Goal: Task Accomplishment & Management: Complete application form

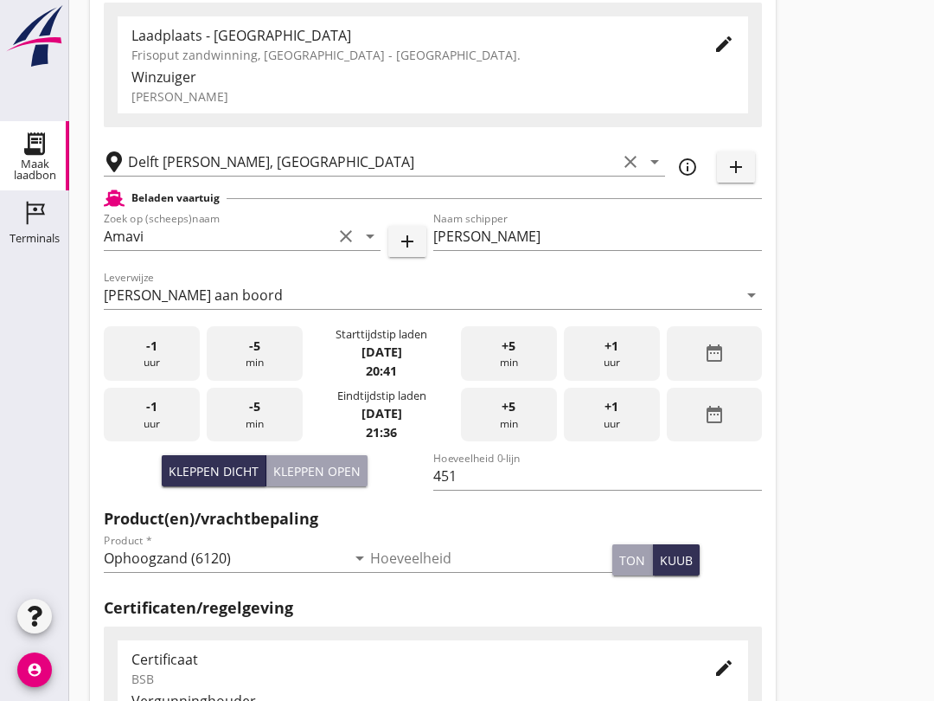
click at [273, 440] on div "-5 min" at bounding box center [255, 415] width 96 height 54
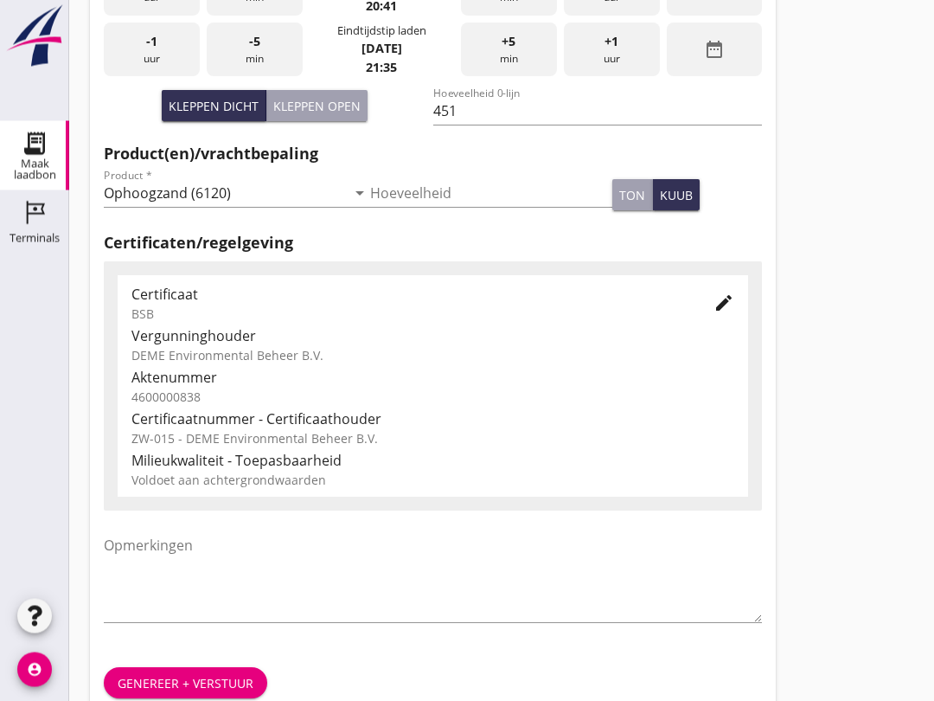
scroll to position [550, 0]
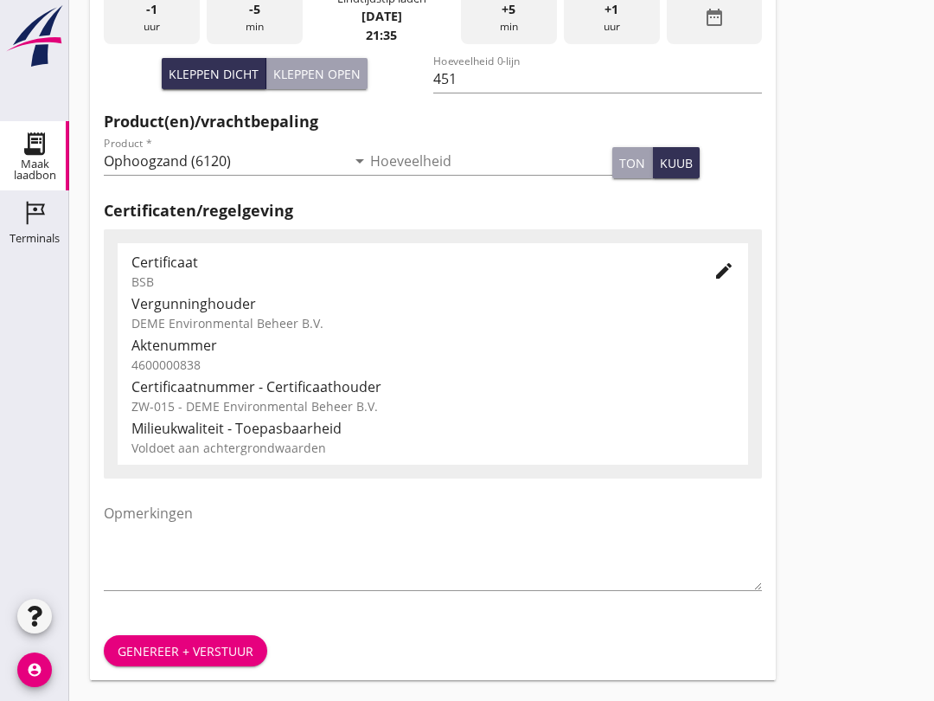
click at [208, 648] on div "Genereer + verstuur" at bounding box center [186, 651] width 136 height 18
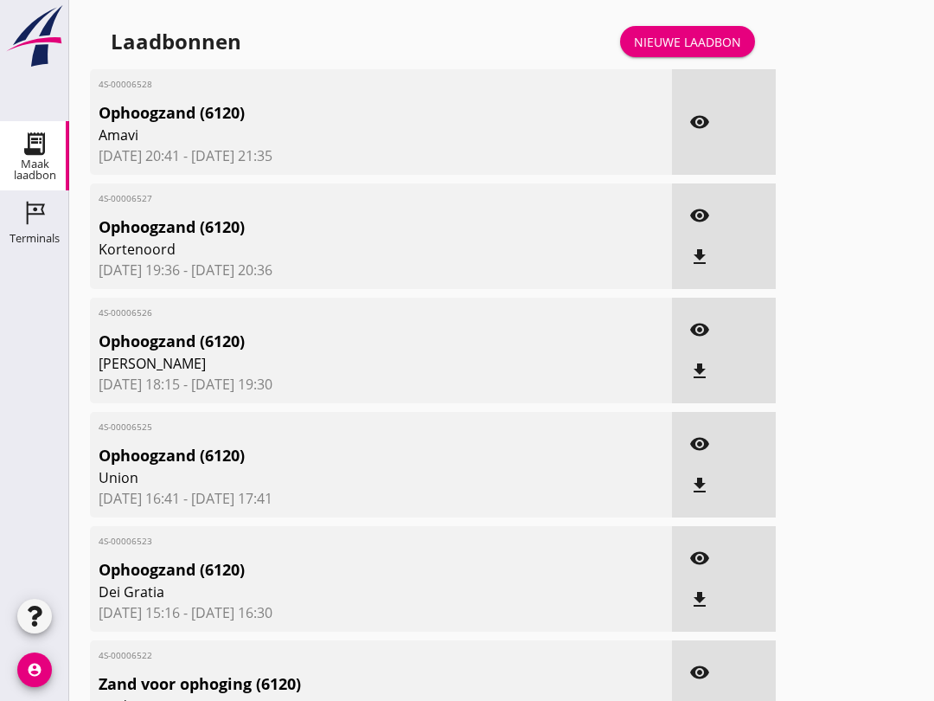
click at [728, 57] on link "Nieuwe laadbon" at bounding box center [687, 41] width 135 height 31
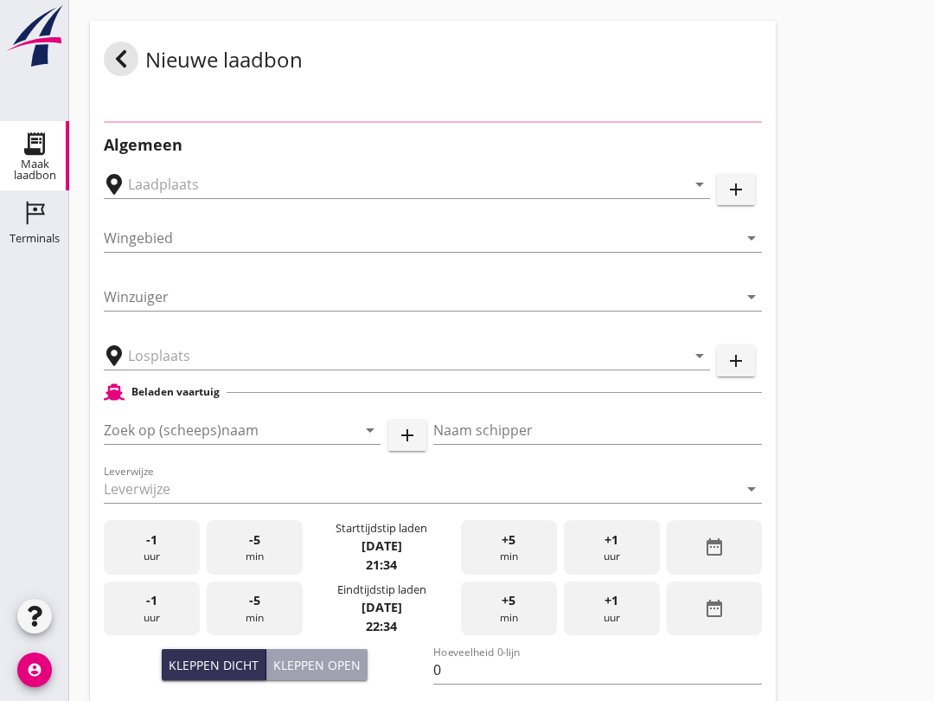
click at [715, 53] on div "Nieuwe laadbon" at bounding box center [433, 59] width 686 height 76
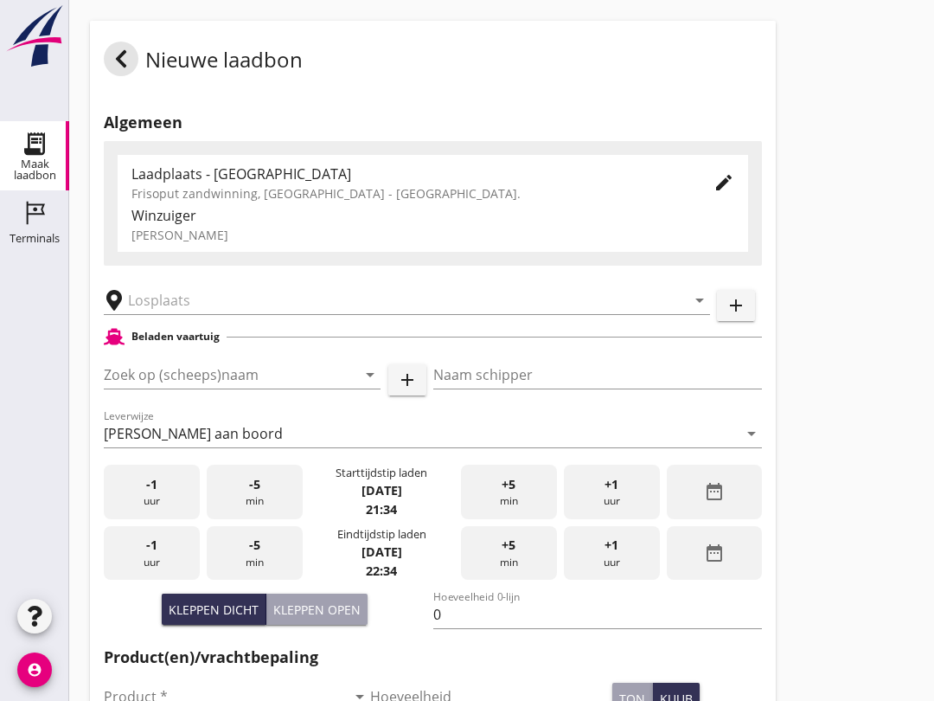
click at [206, 386] on input "Zoek op (scheeps)naam" at bounding box center [218, 375] width 228 height 28
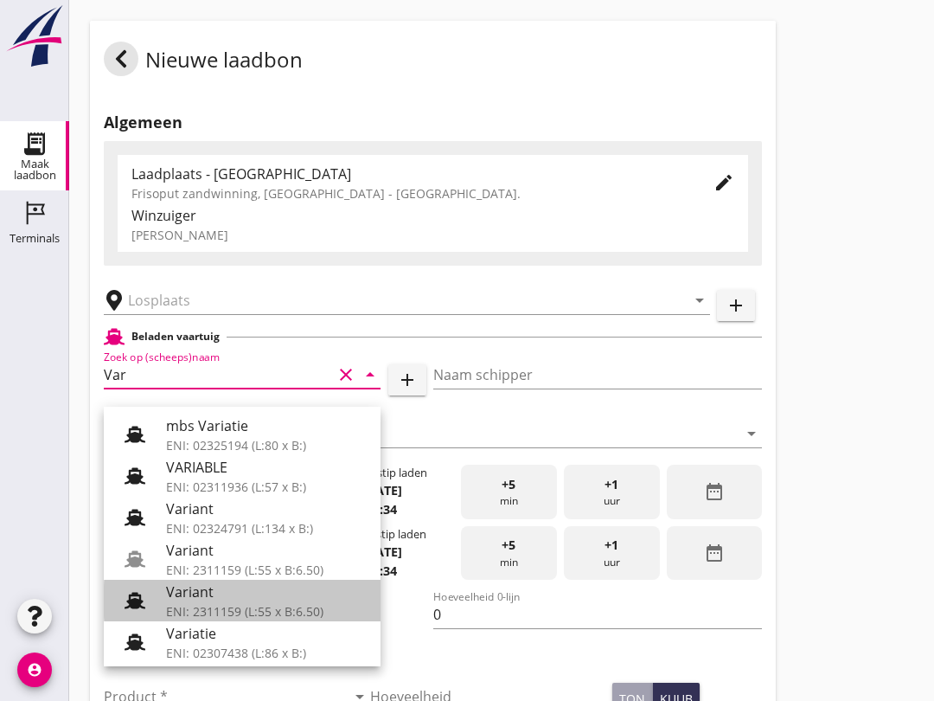
click at [285, 608] on div "ENI: 2311159 (L:55 x B:6.50)" at bounding box center [266, 611] width 201 height 18
type input "Variant"
type input "[PERSON_NAME]"
type input "337"
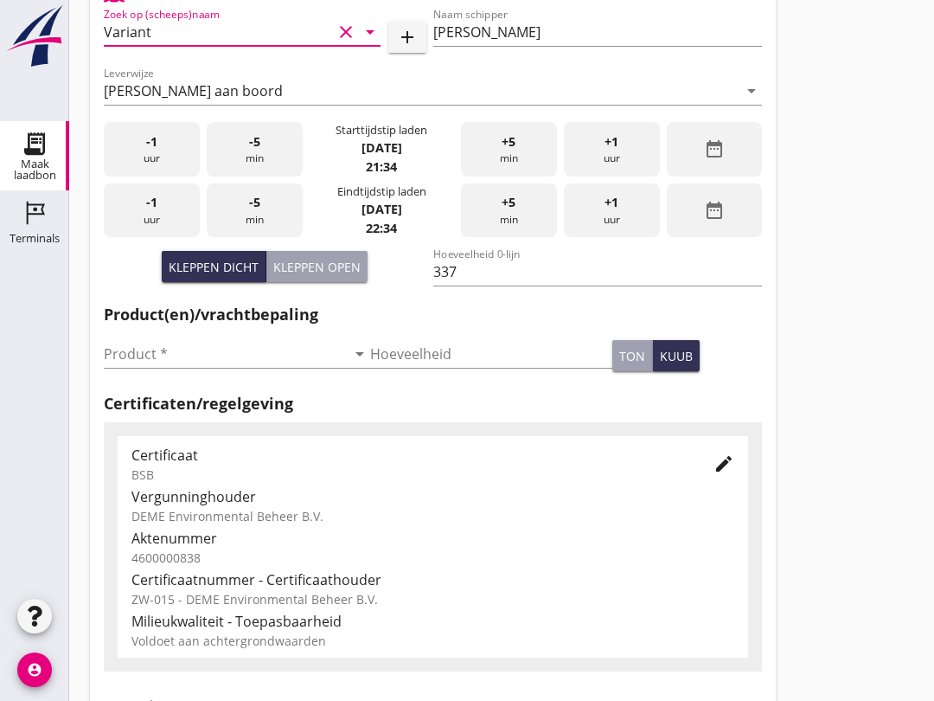
scroll to position [273, 0]
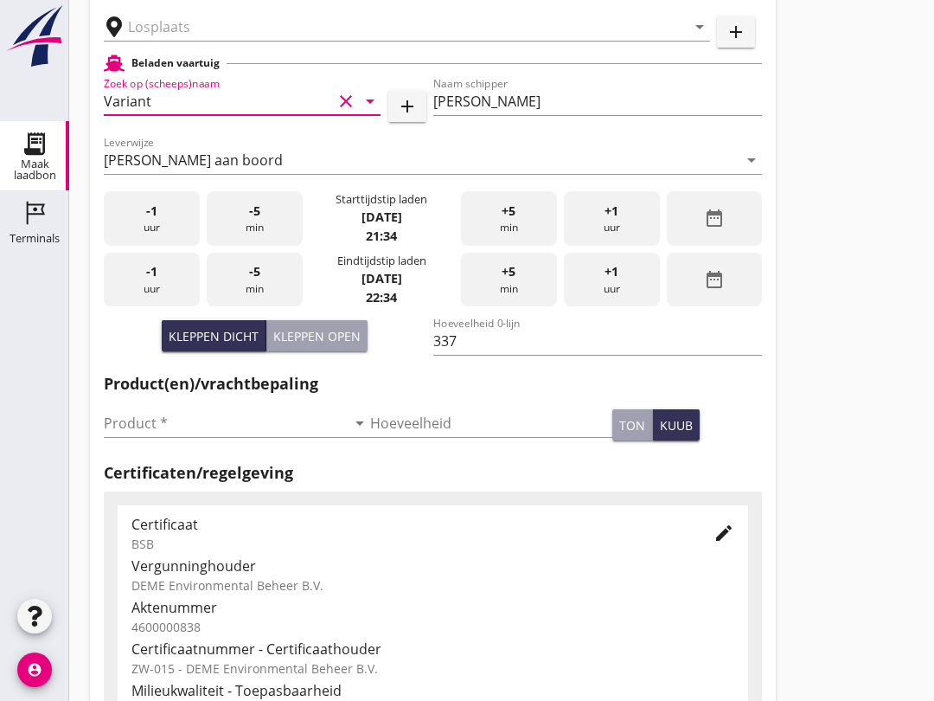
click at [210, 36] on input "text" at bounding box center [395, 27] width 534 height 28
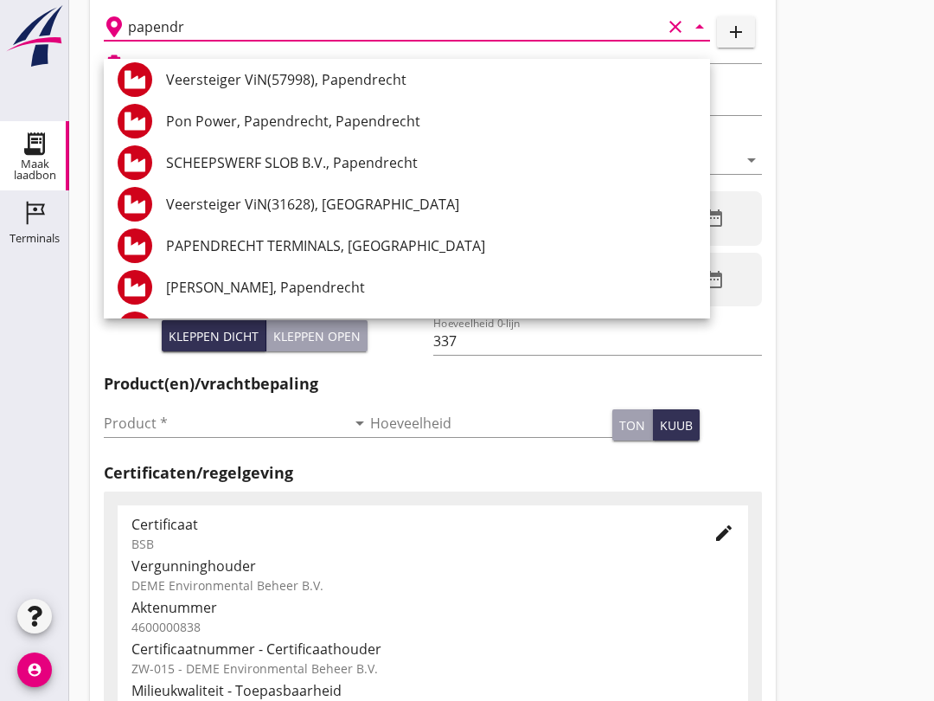
scroll to position [221, 0]
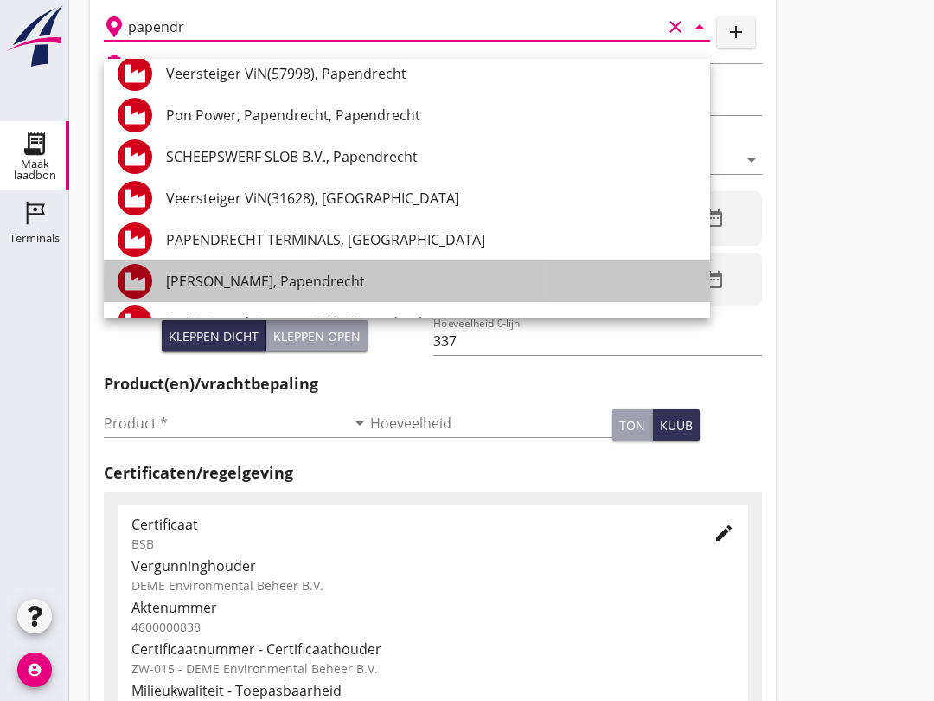
click at [304, 281] on div "[PERSON_NAME], Papendrecht" at bounding box center [431, 281] width 530 height 21
type input "[PERSON_NAME], Papendrecht"
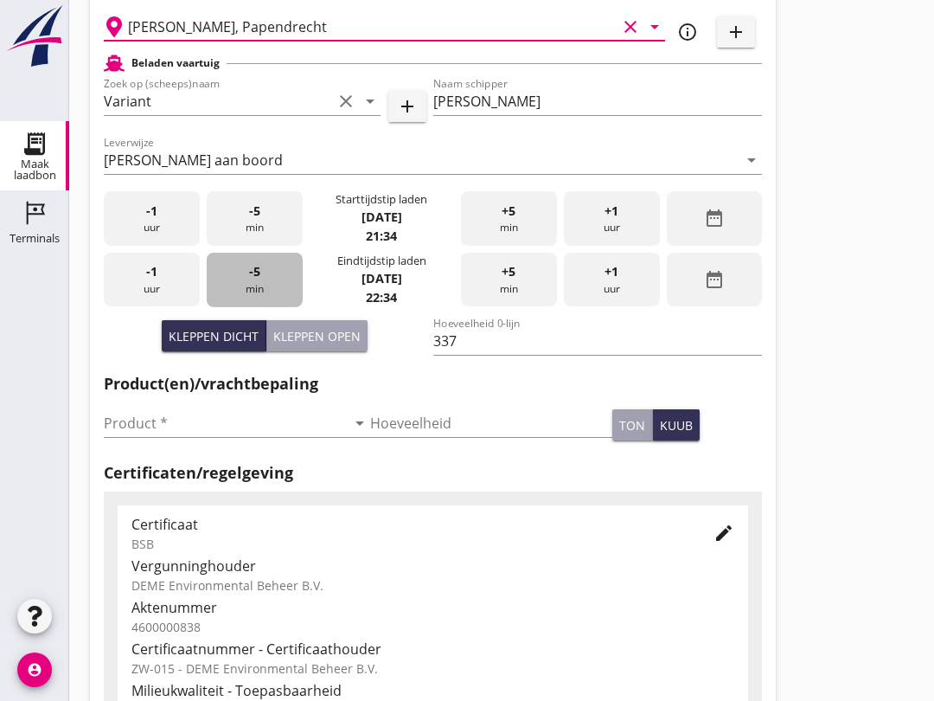
click at [244, 284] on div "-5 min" at bounding box center [255, 280] width 96 height 54
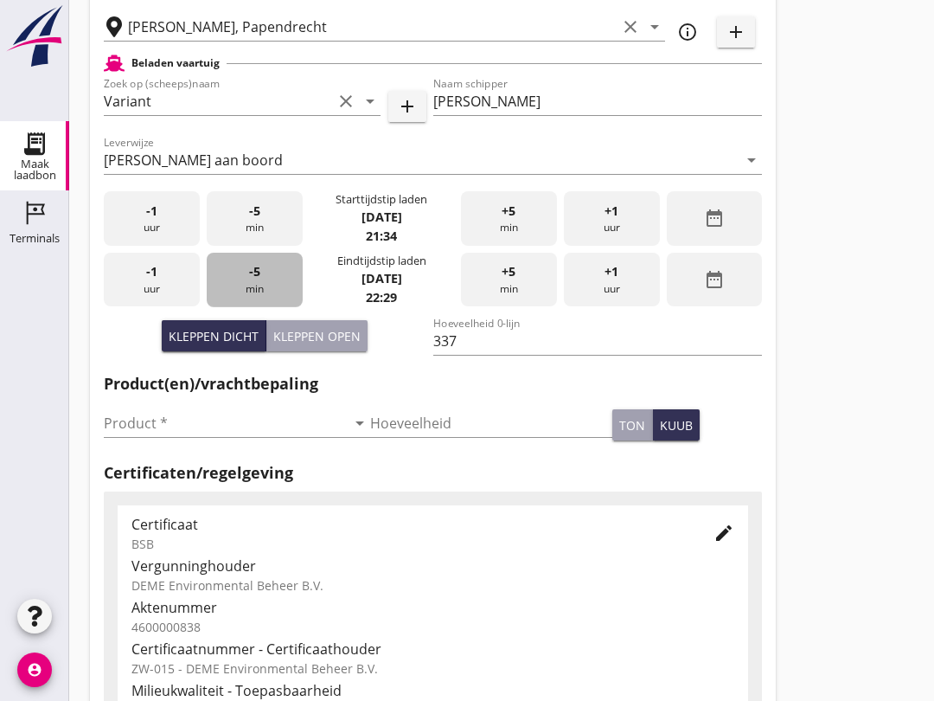
click at [244, 284] on div "-5 min" at bounding box center [255, 280] width 96 height 54
click at [252, 280] on span "-5" at bounding box center [254, 270] width 11 height 19
click at [258, 280] on span "-5" at bounding box center [254, 270] width 11 height 19
